Goal: Information Seeking & Learning: Learn about a topic

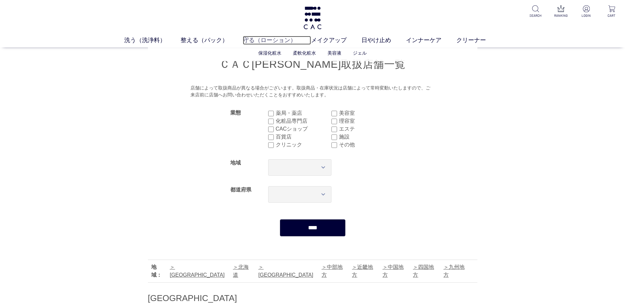
click at [272, 38] on link "守る（ローション）" at bounding box center [277, 40] width 68 height 9
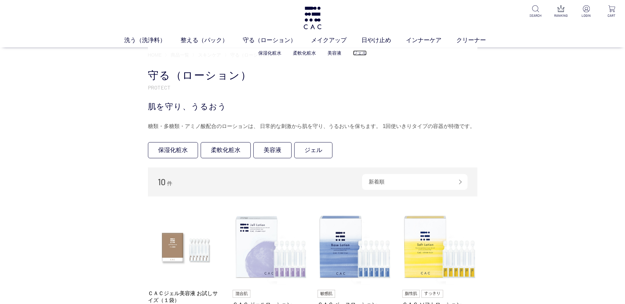
click at [361, 52] on link "ジェル" at bounding box center [360, 52] width 14 height 5
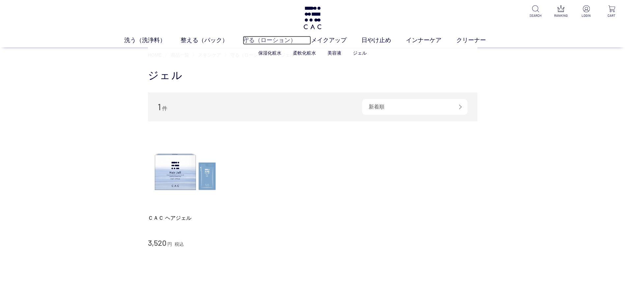
click at [277, 40] on link "守る（ローション）" at bounding box center [277, 40] width 68 height 9
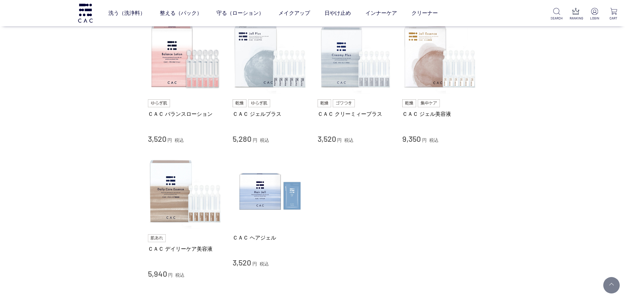
scroll to position [297, 0]
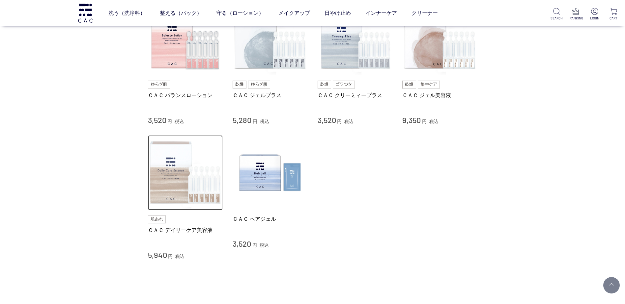
click at [170, 178] on img at bounding box center [185, 172] width 75 height 75
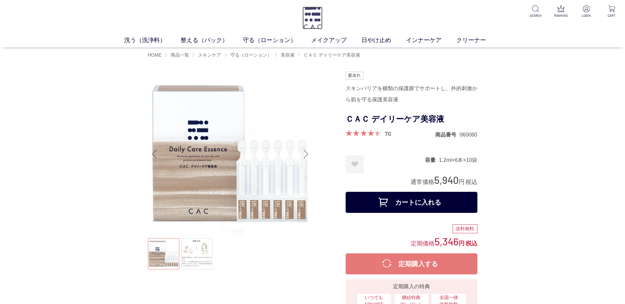
click at [311, 14] on img at bounding box center [313, 18] width 20 height 23
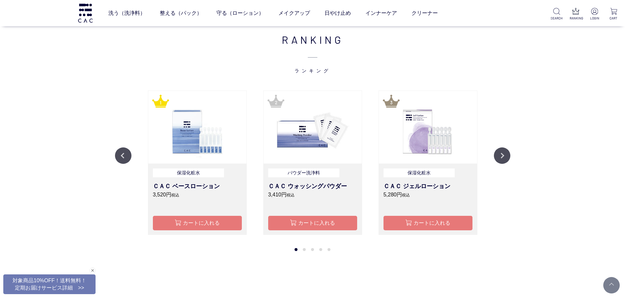
scroll to position [593, 0]
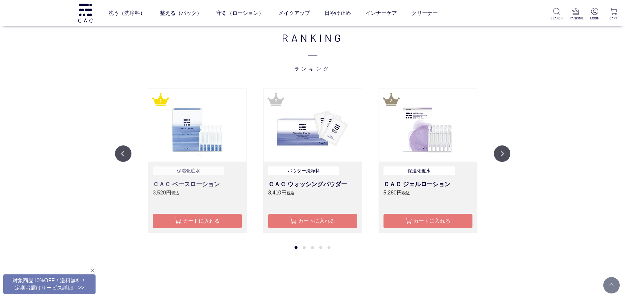
click at [204, 185] on h3 "ＣＡＣ ベースローション" at bounding box center [197, 184] width 89 height 9
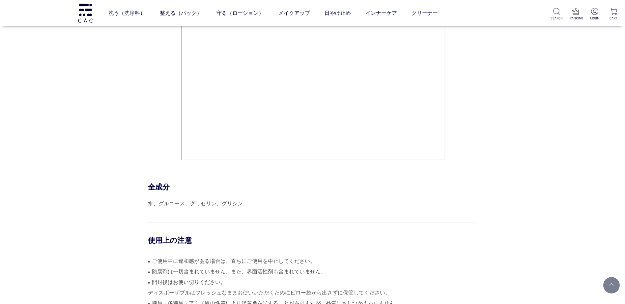
scroll to position [3032, 0]
